Goal: Task Accomplishment & Management: Use online tool/utility

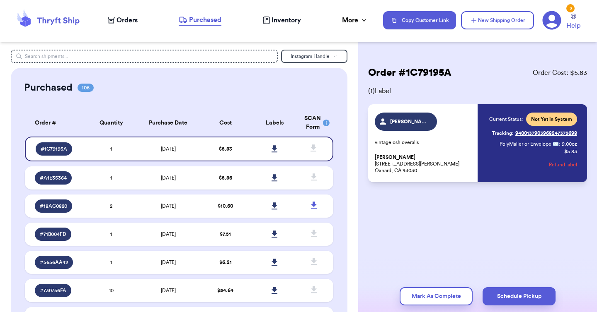
click at [121, 21] on span "Orders" at bounding box center [126, 20] width 21 height 10
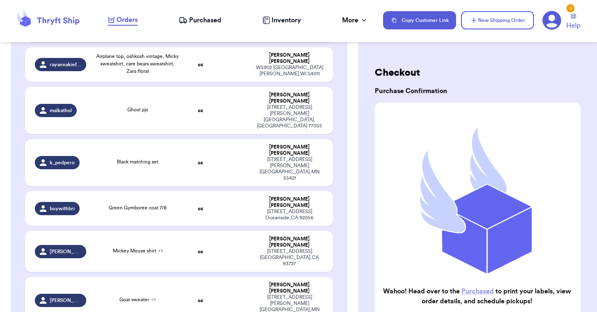
scroll to position [333, 0]
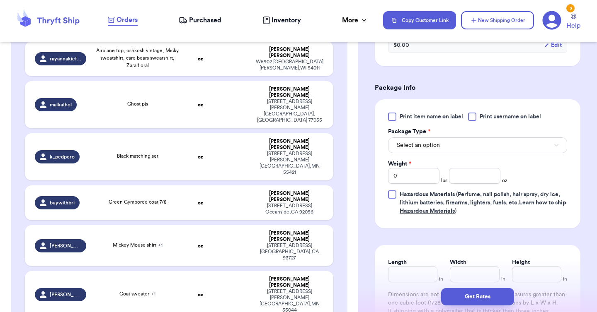
scroll to position [323, 0]
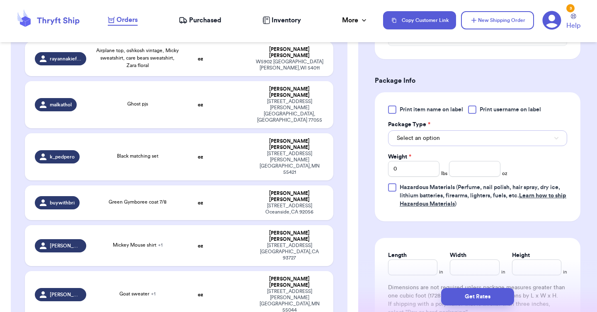
click at [443, 143] on button "Select an option" at bounding box center [477, 139] width 179 height 16
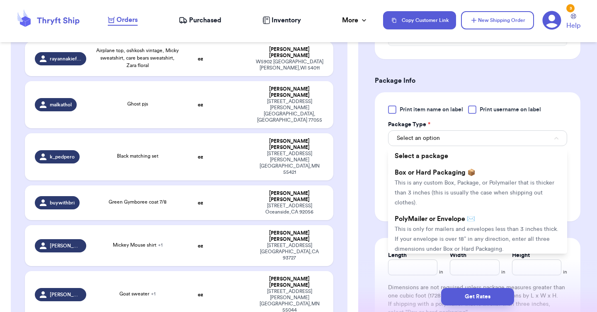
click at [428, 223] on span "PolyMailer or Envelope ✉️" at bounding box center [434, 219] width 80 height 7
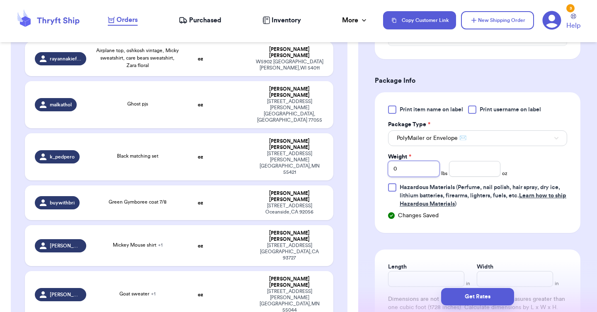
click at [414, 170] on input "0" at bounding box center [413, 169] width 51 height 16
type input "1"
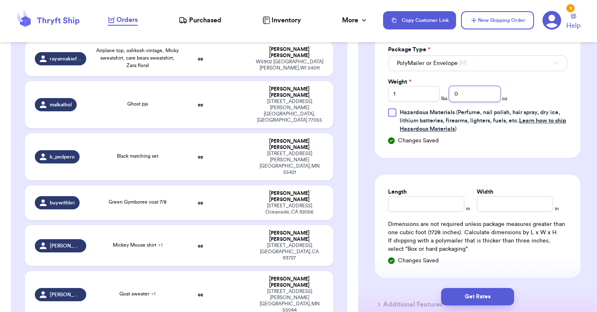
scroll to position [399, 0]
type input "0"
click at [395, 200] on input "Length" at bounding box center [426, 204] width 76 height 16
type input "14"
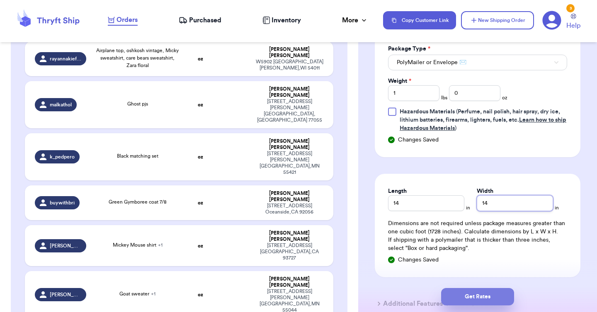
type input "14"
click at [466, 295] on button "Get Rates" at bounding box center [477, 296] width 73 height 17
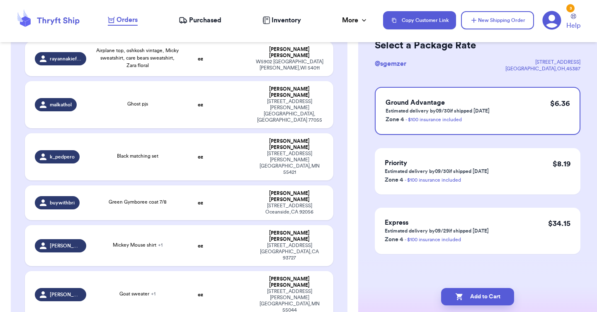
scroll to position [0, 0]
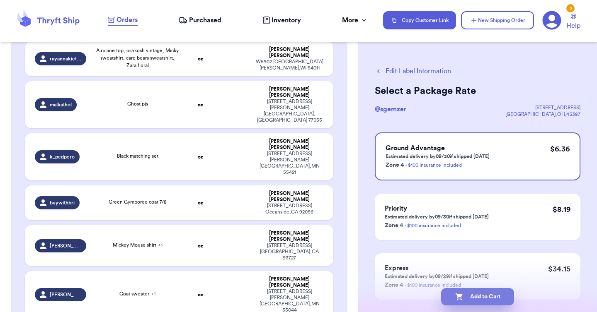
click at [467, 301] on button "Add to Cart" at bounding box center [477, 296] width 73 height 17
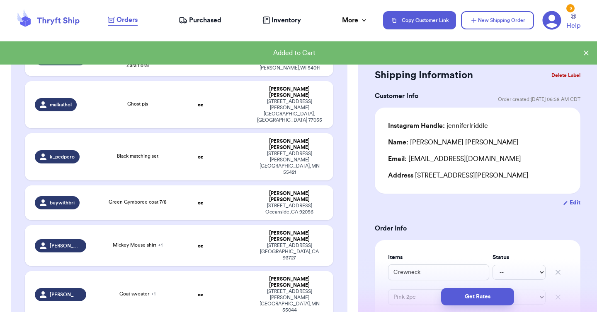
type input "Yellow H&M sweater"
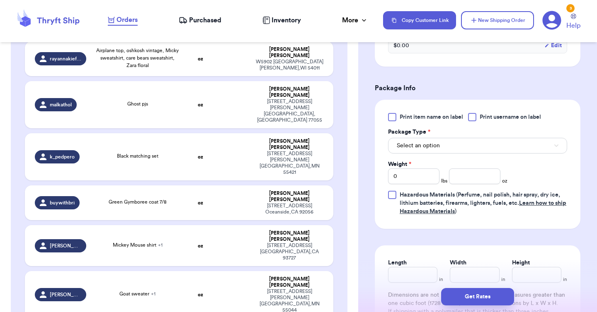
scroll to position [316, 0]
click at [466, 144] on button "Select an option" at bounding box center [477, 146] width 179 height 16
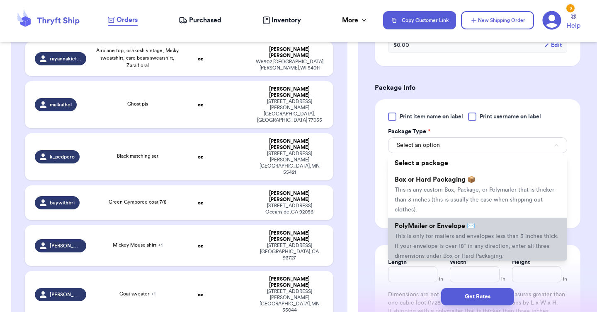
click at [452, 235] on span "This is only for mailers and envelopes less than 3 inches thick. If your envelo…" at bounding box center [476, 247] width 164 height 26
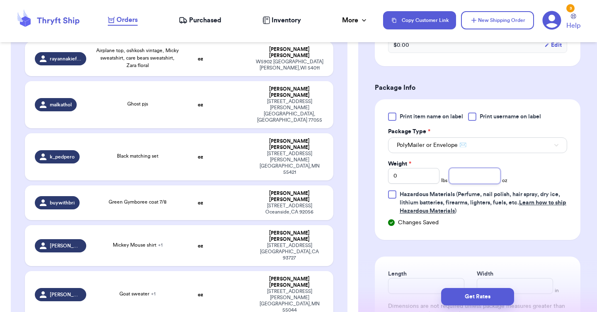
click at [471, 175] on input "number" at bounding box center [474, 176] width 51 height 16
type input "9"
type input "12"
click at [467, 298] on button "Get Rates" at bounding box center [477, 296] width 73 height 17
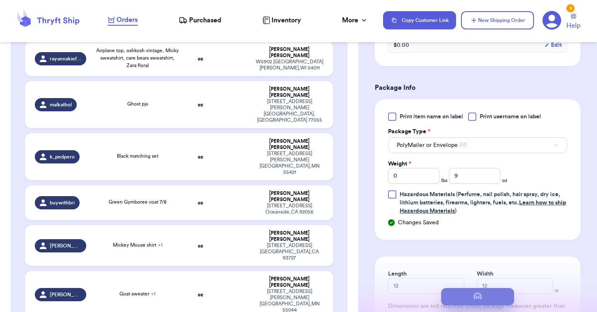
scroll to position [0, 0]
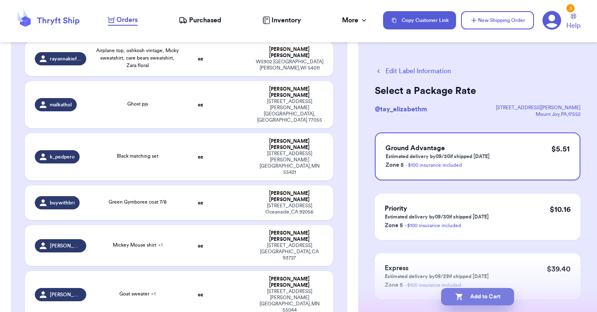
click at [474, 296] on button "Add to Cart" at bounding box center [477, 296] width 73 height 17
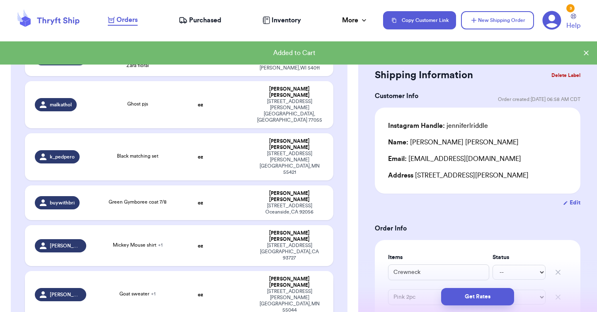
click at [219, 271] on td at bounding box center [233, 294] width 33 height 47
type input "Goat sweater"
type input "Mickey & [PERSON_NAME] sweatshirt"
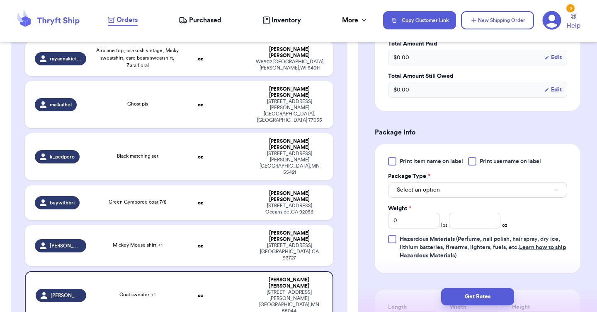
scroll to position [346, 0]
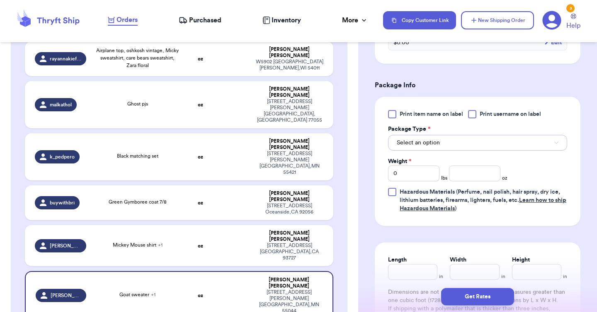
click at [460, 145] on button "Select an option" at bounding box center [477, 143] width 179 height 16
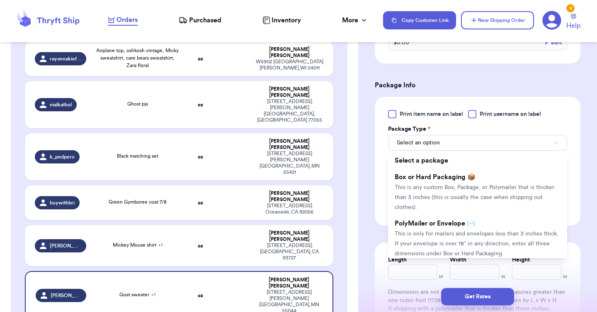
click at [455, 232] on span "This is only for mailers and envelopes less than 3 inches thick. If your envelo…" at bounding box center [476, 244] width 164 height 26
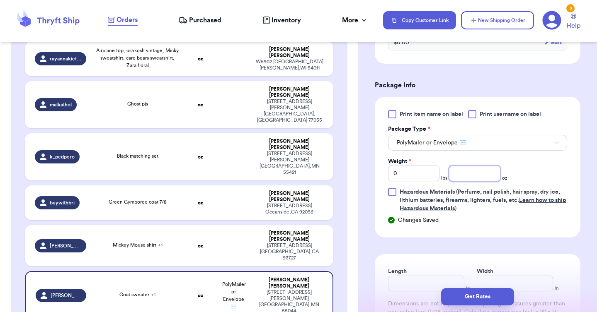
click at [460, 173] on input "number" at bounding box center [474, 174] width 51 height 16
type input "10"
type input "12"
click at [482, 301] on button "Get Rates" at bounding box center [477, 296] width 73 height 17
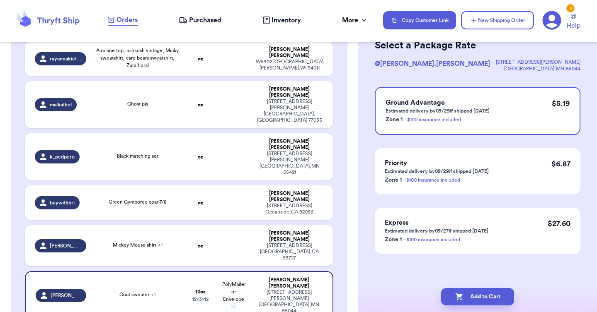
scroll to position [0, 0]
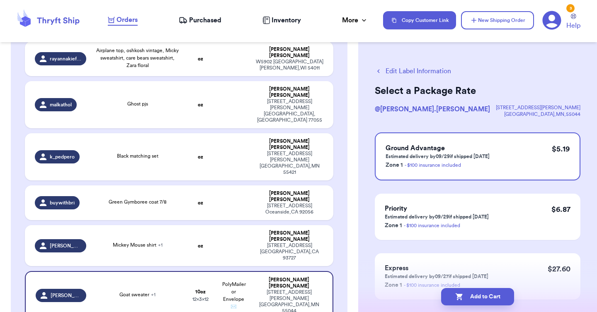
click at [482, 301] on button "Add to Cart" at bounding box center [477, 296] width 73 height 17
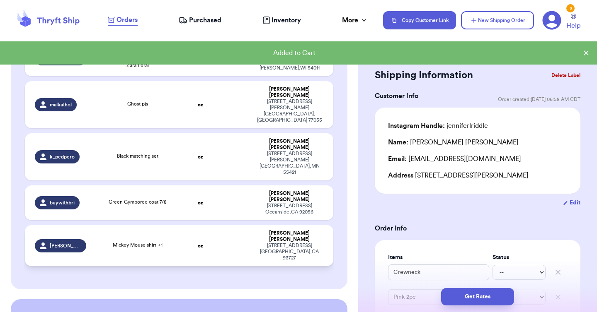
click at [168, 225] on td "Mickey Mouse shirt + 1" at bounding box center [137, 245] width 93 height 41
type input "Mickey Mouse shirt"
type input "Checkered shirt"
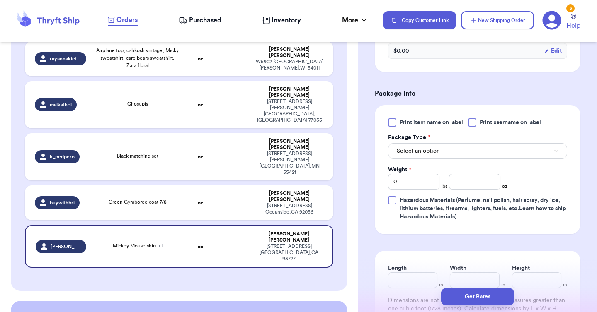
scroll to position [345, 0]
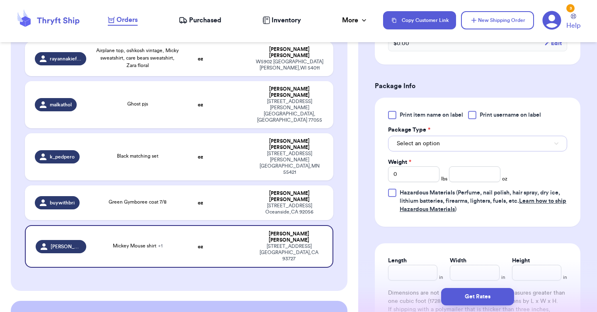
click at [509, 148] on button "Select an option" at bounding box center [477, 144] width 179 height 16
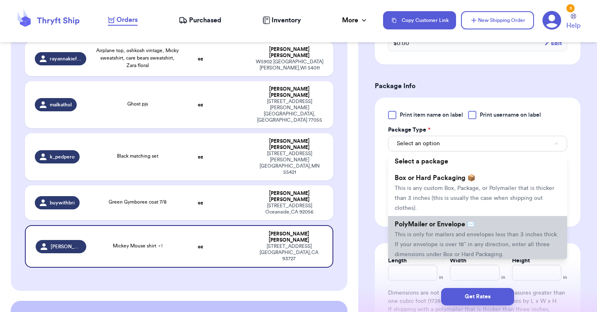
click at [494, 227] on li "PolyMailer or Envelope ✉️ This is only for mailers and envelopes less than 3 in…" at bounding box center [477, 239] width 179 height 46
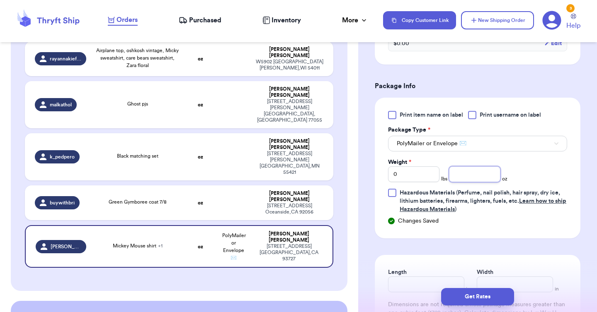
click at [475, 173] on input "number" at bounding box center [474, 175] width 51 height 16
type input "13"
type input "12"
click at [474, 299] on button "Get Rates" at bounding box center [477, 296] width 73 height 17
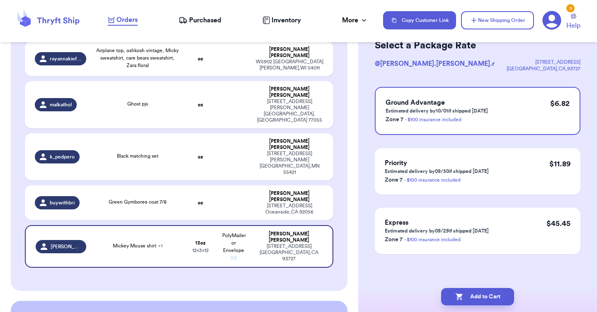
scroll to position [0, 0]
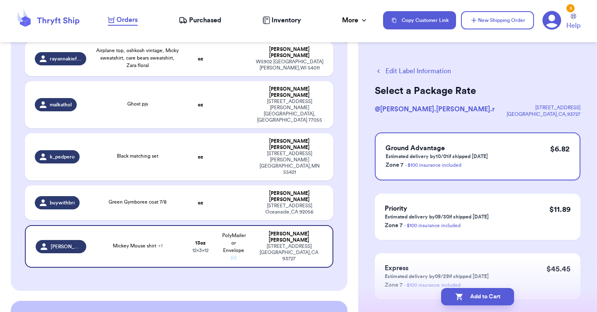
click at [474, 299] on button "Add to Cart" at bounding box center [477, 296] width 73 height 17
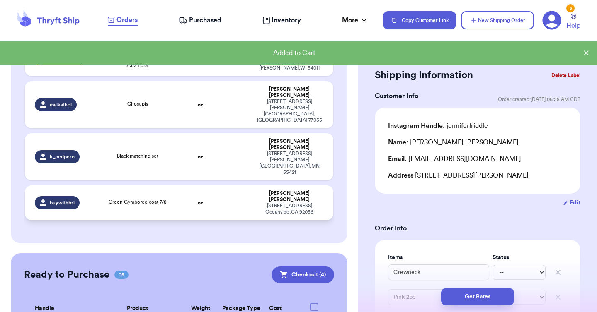
click at [158, 198] on div "Green Gymboree coat 7/8" at bounding box center [137, 202] width 83 height 9
type input "Green Gymboree coat 7/8"
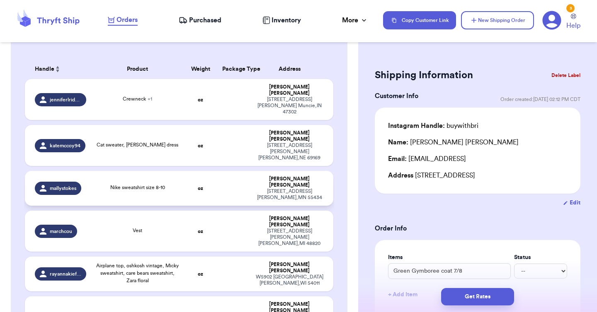
scroll to position [116, 0]
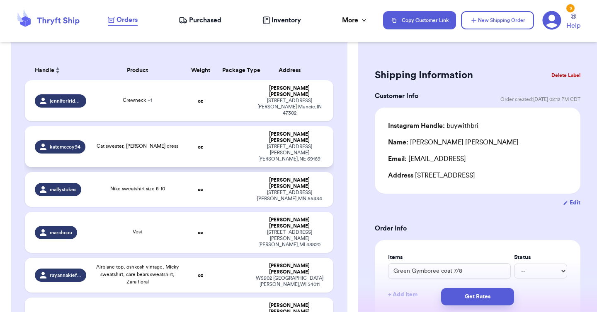
click at [160, 143] on div "Cat sweater, [PERSON_NAME] dress" at bounding box center [138, 146] width 82 height 7
type input "Cat sweater, [PERSON_NAME] dress"
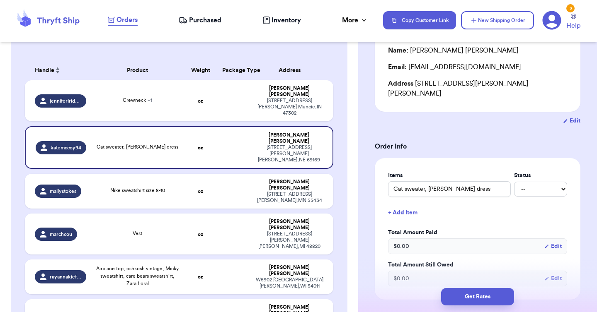
scroll to position [93, 0]
click at [227, 92] on td at bounding box center [233, 100] width 33 height 41
type input "Crewneck"
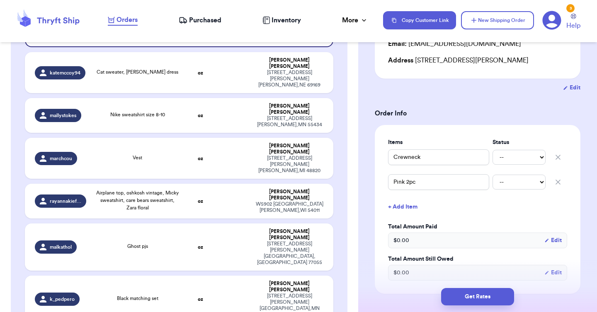
scroll to position [192, 0]
